Goal: Task Accomplishment & Management: Manage account settings

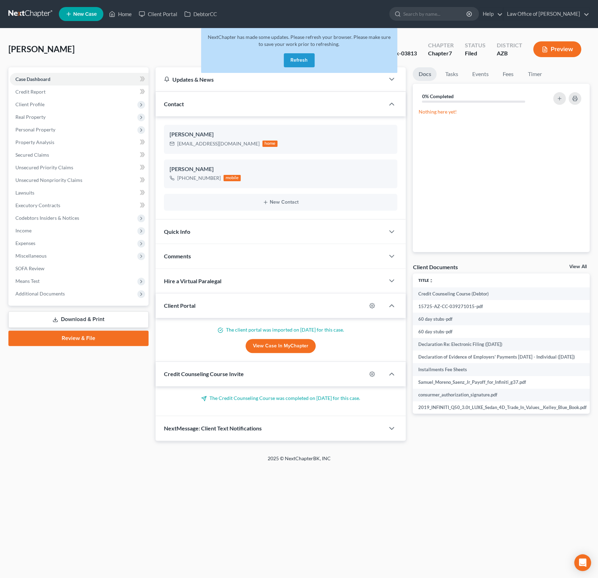
click at [296, 62] on button "Refresh" at bounding box center [299, 60] width 31 height 14
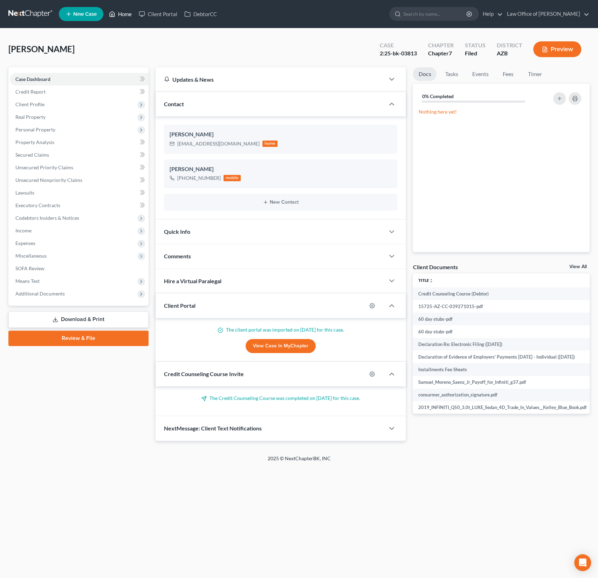
click at [123, 15] on link "Home" at bounding box center [120, 14] width 30 height 13
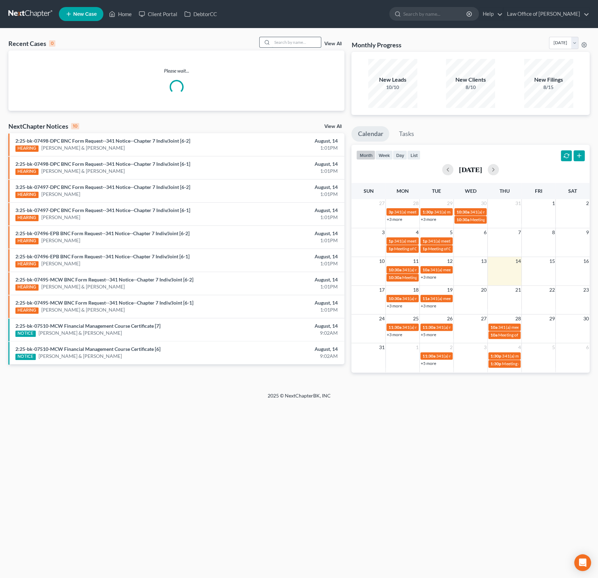
click at [300, 40] on input "search" at bounding box center [296, 42] width 49 height 10
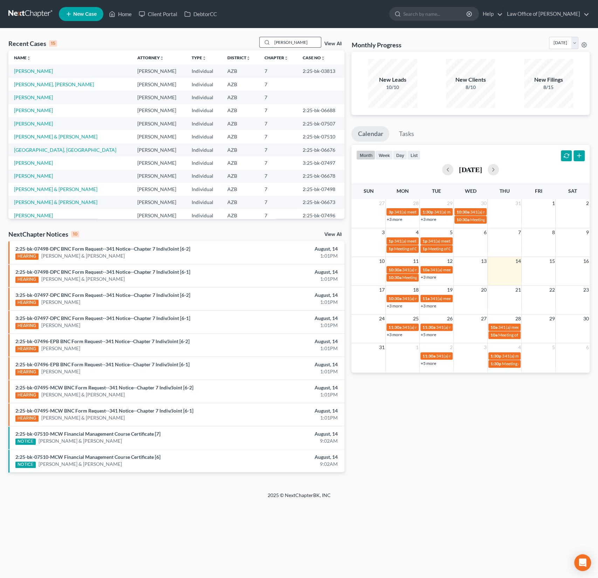
type input "[PERSON_NAME]"
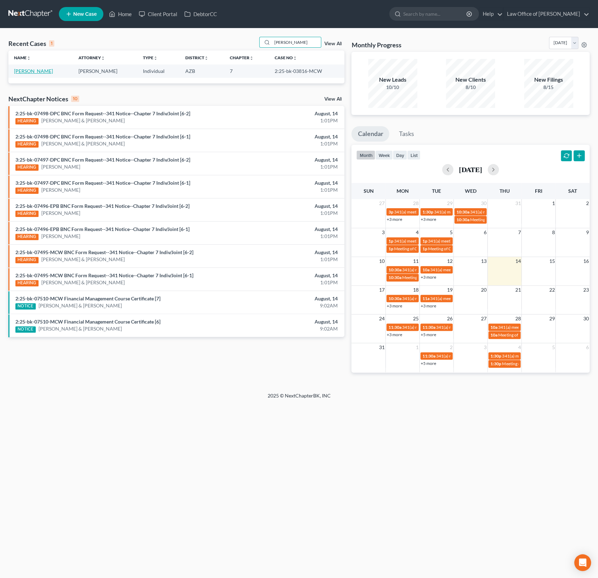
click at [43, 71] on link "[PERSON_NAME]" at bounding box center [33, 71] width 39 height 6
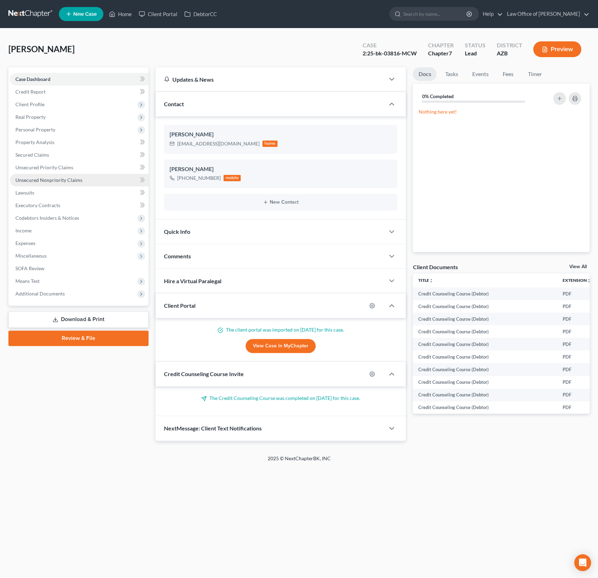
click at [48, 179] on span "Unsecured Nonpriority Claims" at bounding box center [48, 180] width 67 height 6
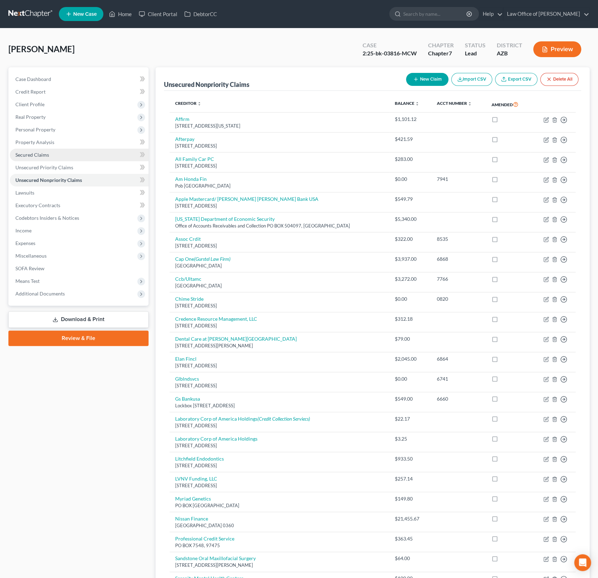
click at [37, 154] on span "Secured Claims" at bounding box center [32, 155] width 34 height 6
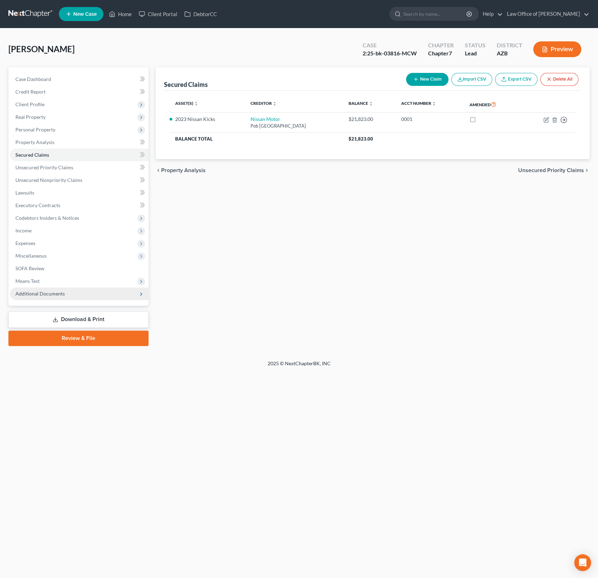
click at [35, 293] on span "Additional Documents" at bounding box center [39, 293] width 49 height 6
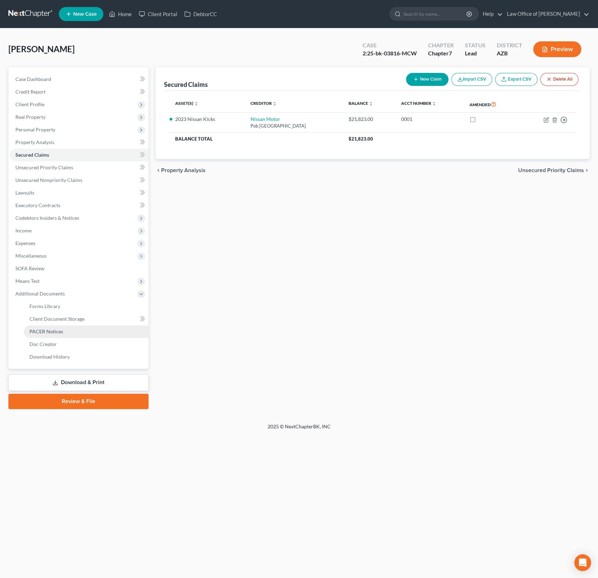
click at [42, 330] on span "PACER Notices" at bounding box center [46, 331] width 34 height 6
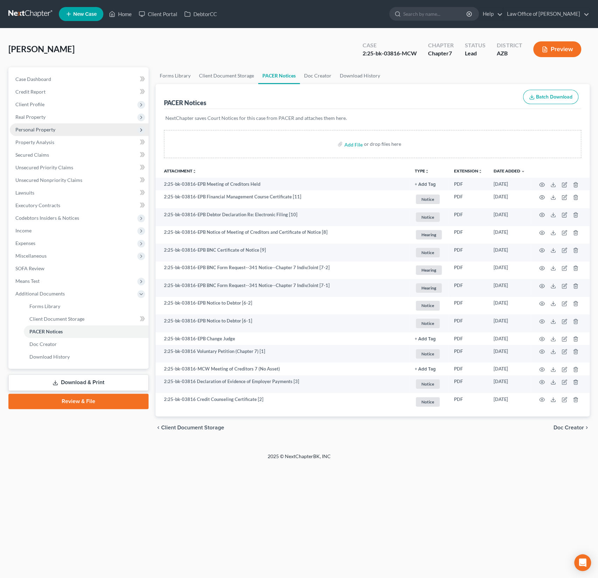
click at [28, 129] on span "Personal Property" at bounding box center [35, 129] width 40 height 6
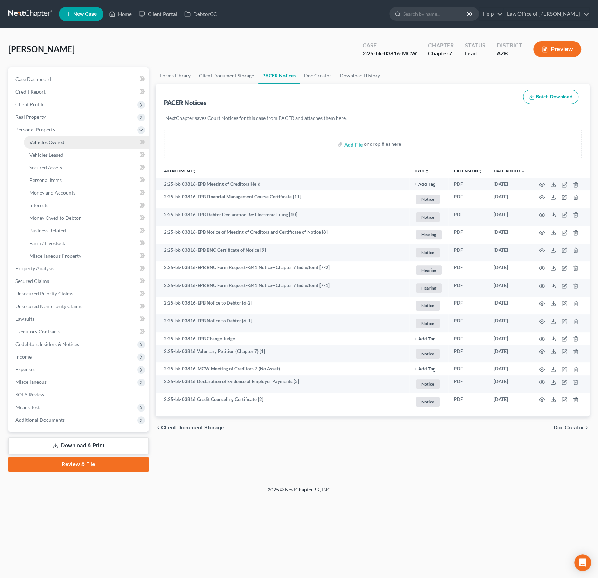
click at [47, 139] on span "Vehicles Owned" at bounding box center [46, 142] width 35 height 6
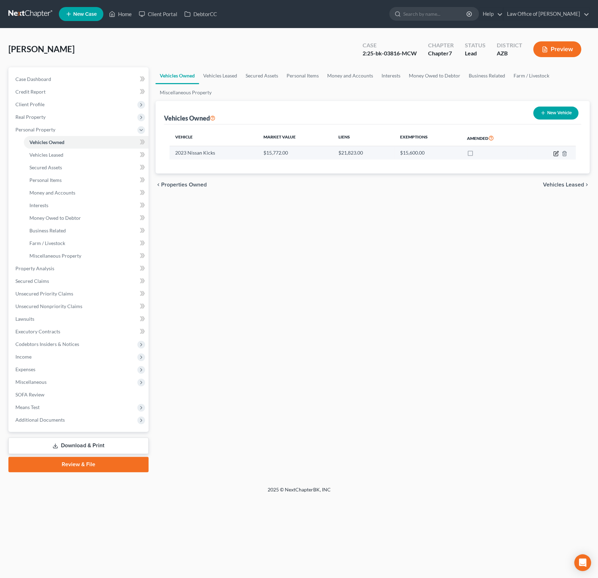
click at [557, 151] on icon "button" at bounding box center [556, 152] width 3 height 3
select select "0"
select select "3"
select select "2"
select select "0"
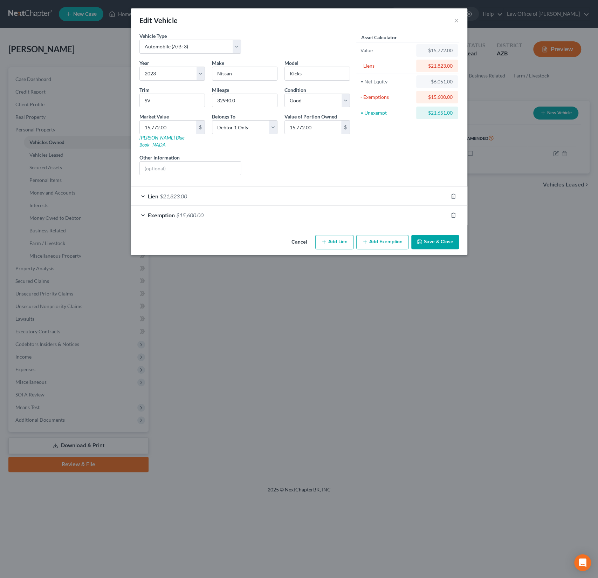
click at [194, 187] on div "Lien $21,823.00" at bounding box center [289, 196] width 317 height 19
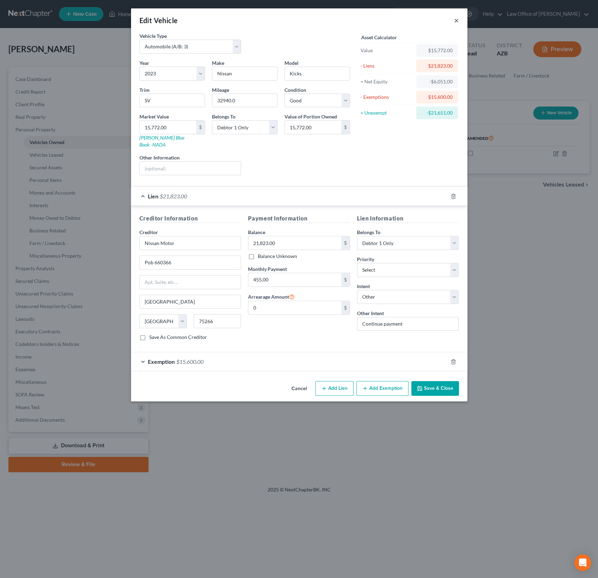
click at [456, 21] on button "×" at bounding box center [456, 20] width 5 height 8
